Goal: Task Accomplishment & Management: Manage account settings

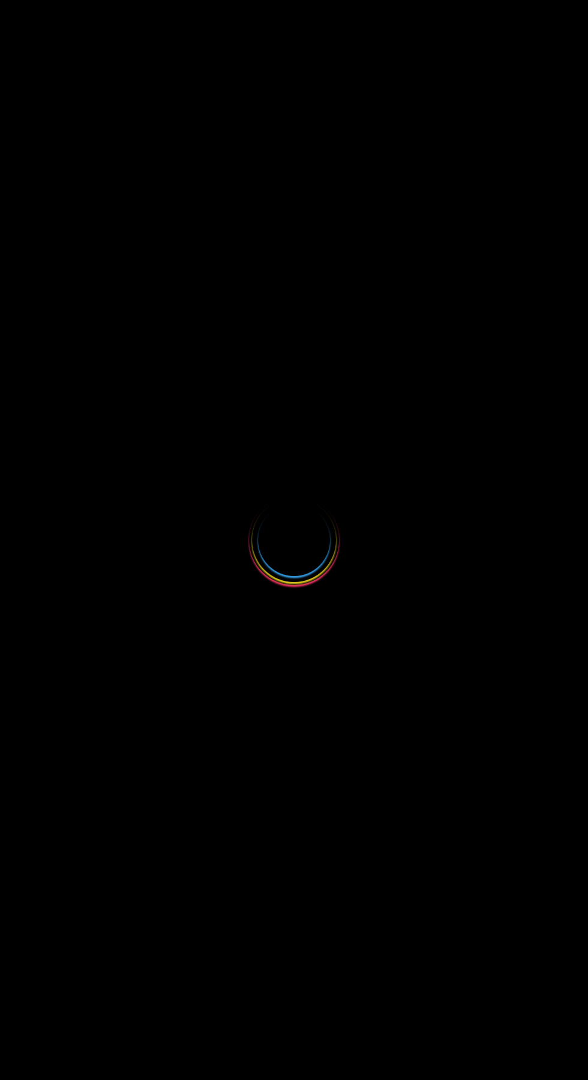
select select
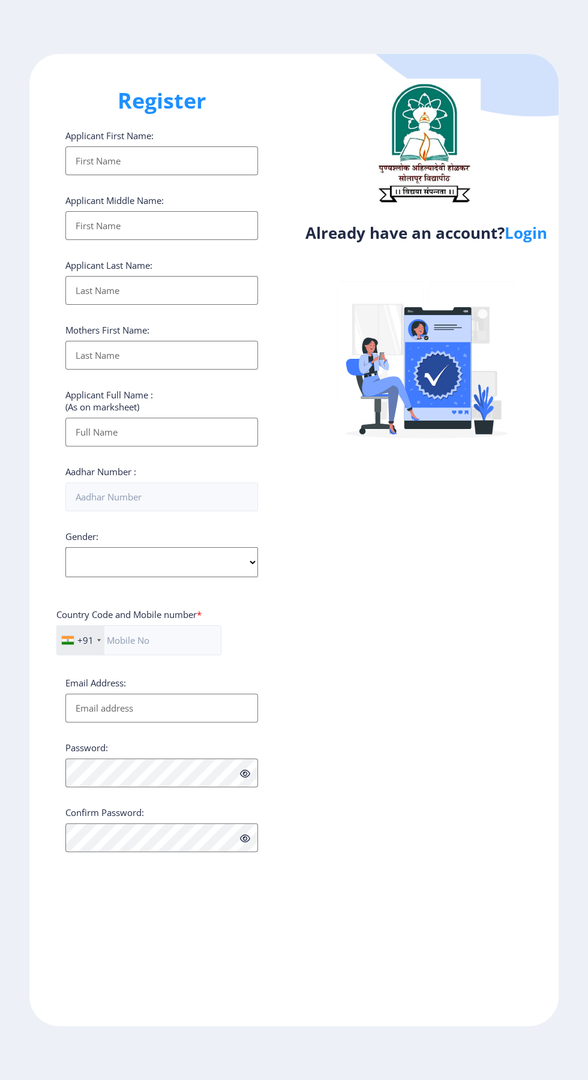
click at [538, 233] on link "Login" at bounding box center [526, 233] width 43 height 22
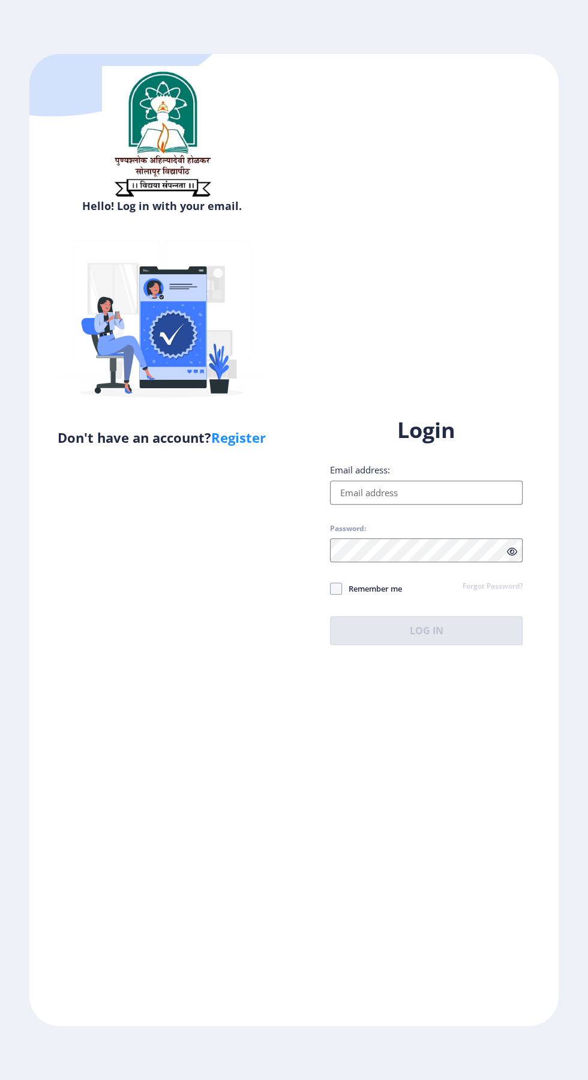
click at [442, 505] on input "Email address:" at bounding box center [426, 493] width 193 height 24
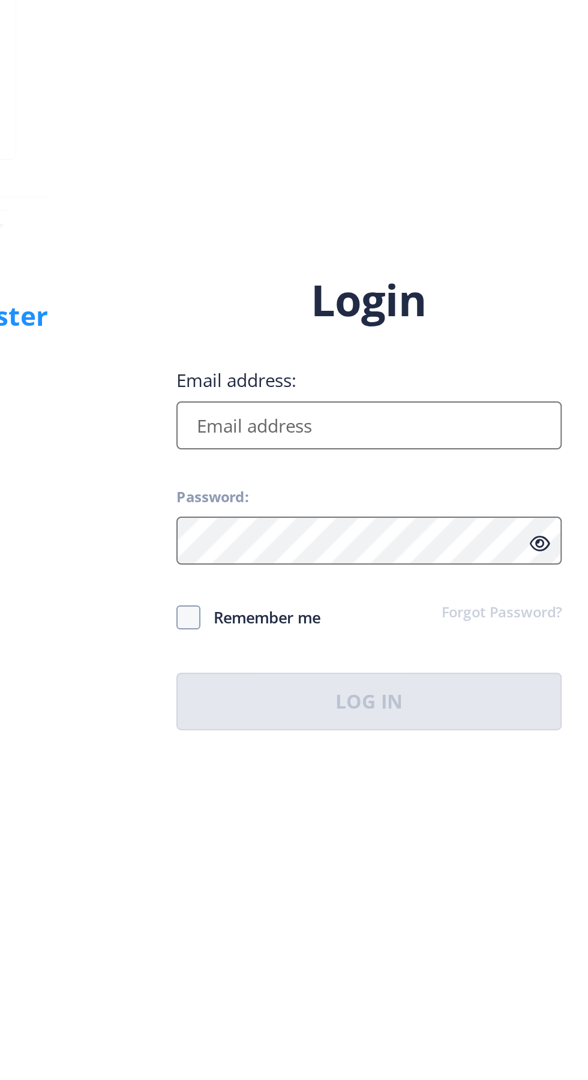
type input "[EMAIL_ADDRESS][DOMAIN_NAME]"
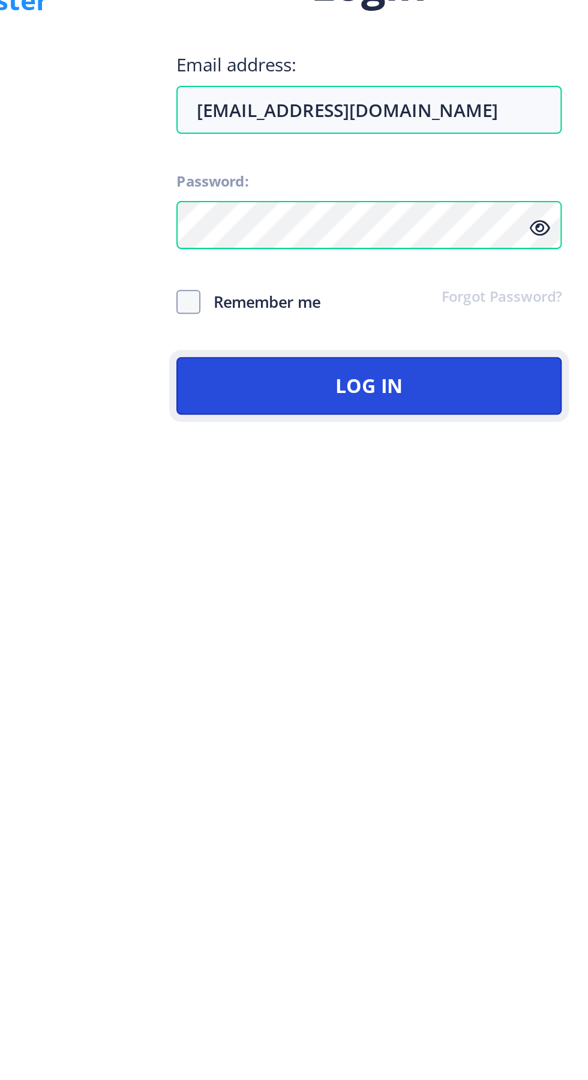
click at [465, 645] on button "Log In" at bounding box center [426, 630] width 193 height 29
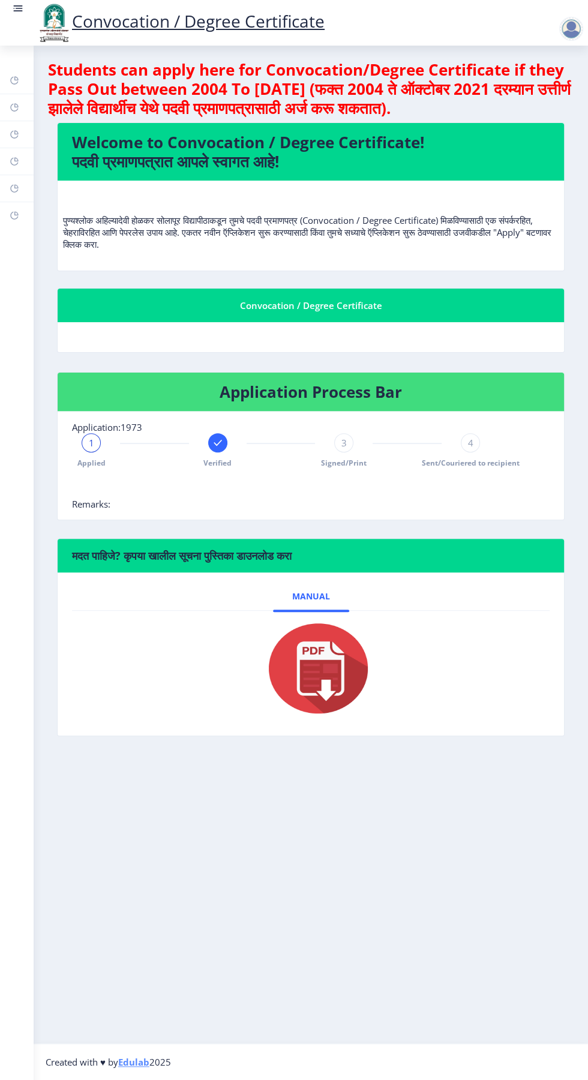
click at [326, 666] on img at bounding box center [311, 668] width 120 height 96
